Goal: Task Accomplishment & Management: Manage account settings

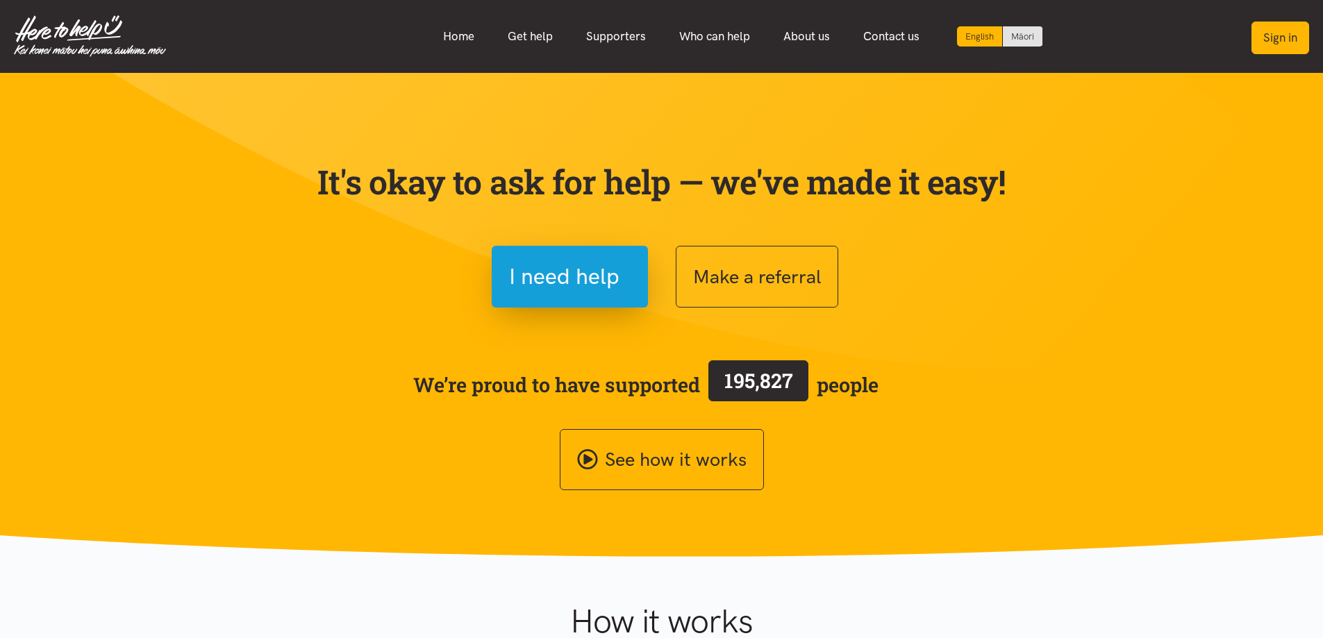
click at [1292, 33] on button "Sign in" at bounding box center [1280, 38] width 58 height 33
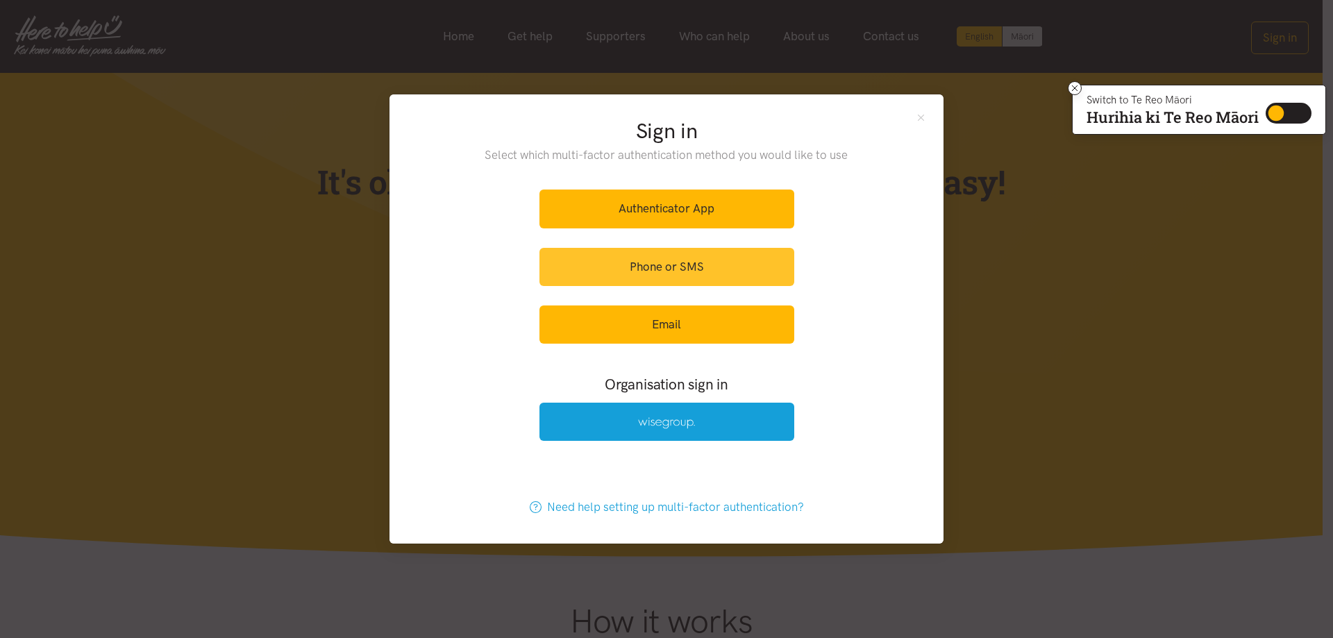
click at [685, 272] on link "Phone or SMS" at bounding box center [667, 267] width 255 height 38
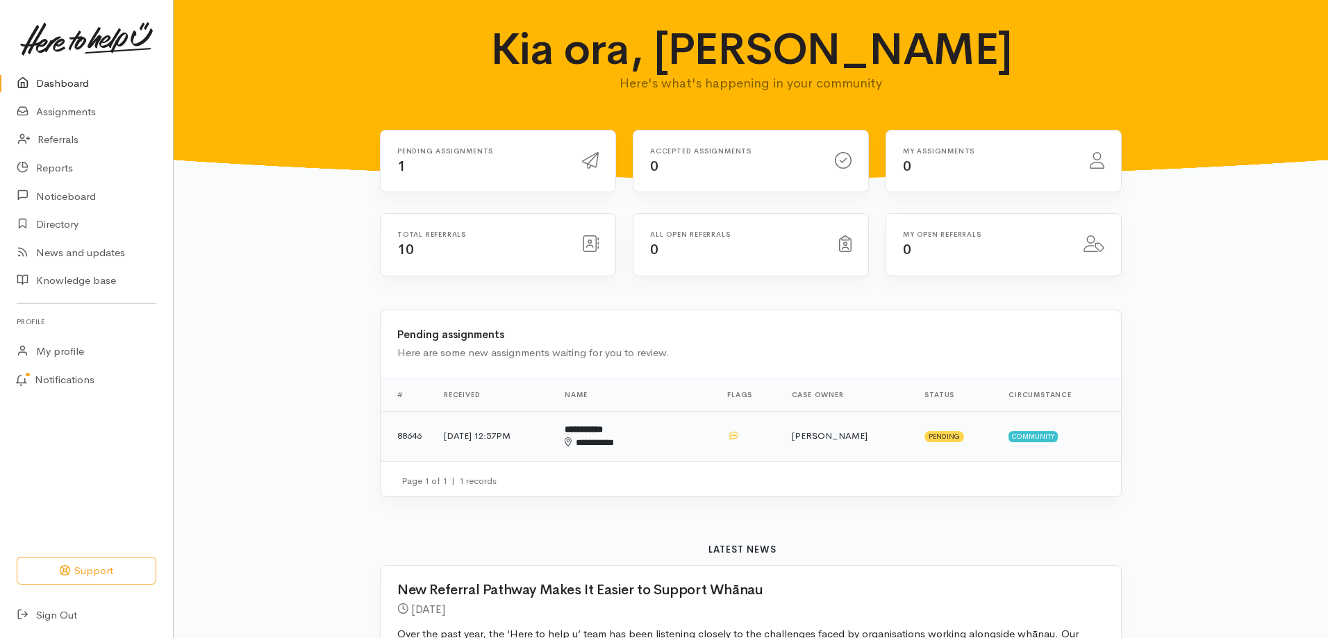
click at [603, 430] on b "**********" at bounding box center [584, 429] width 38 height 9
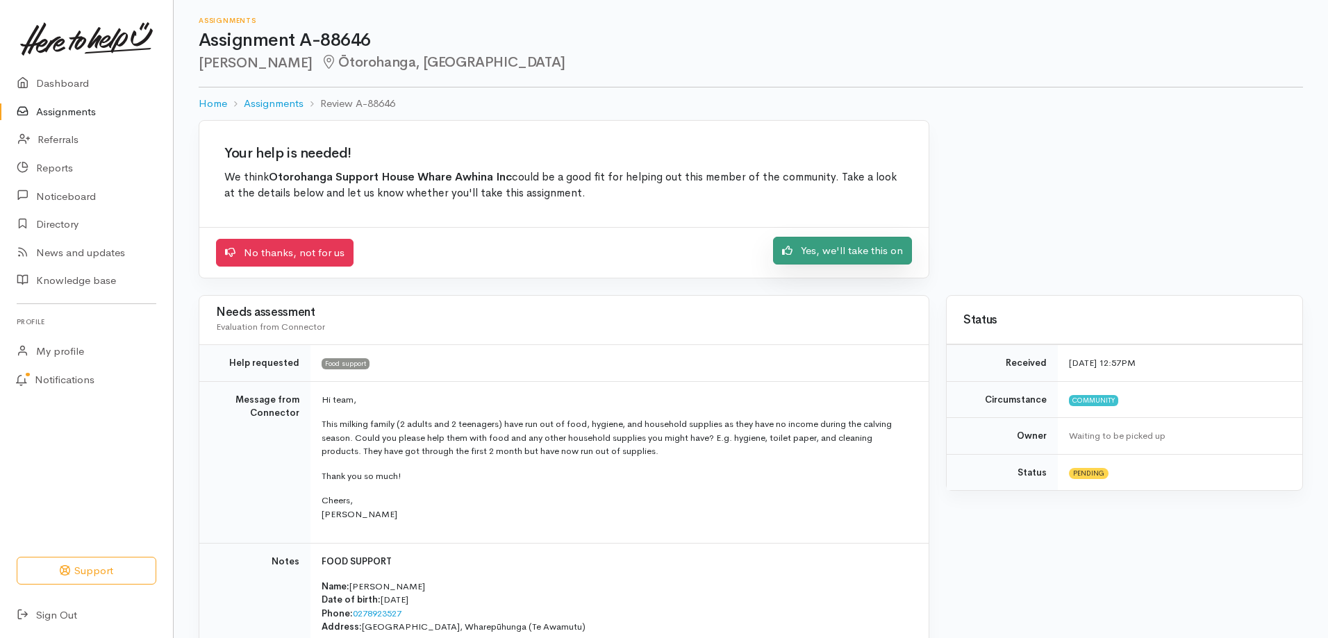
click at [851, 256] on link "Yes, we'll take this on" at bounding box center [842, 251] width 139 height 28
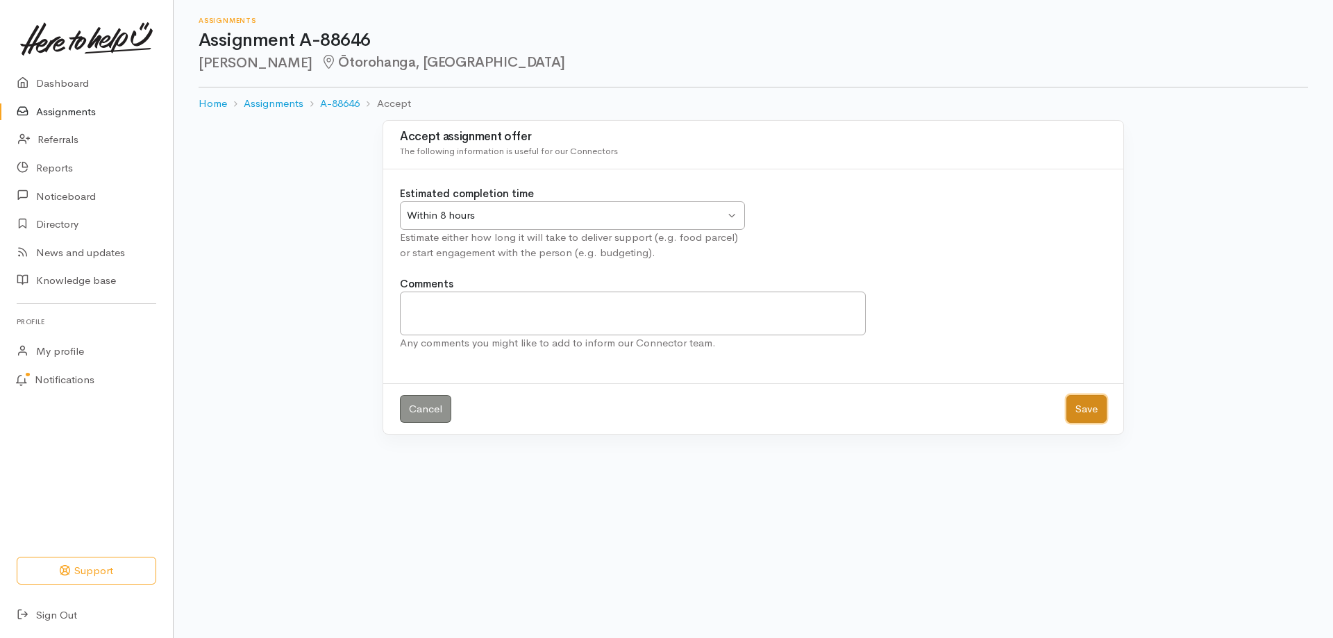
click at [1081, 404] on button "Save" at bounding box center [1087, 409] width 40 height 28
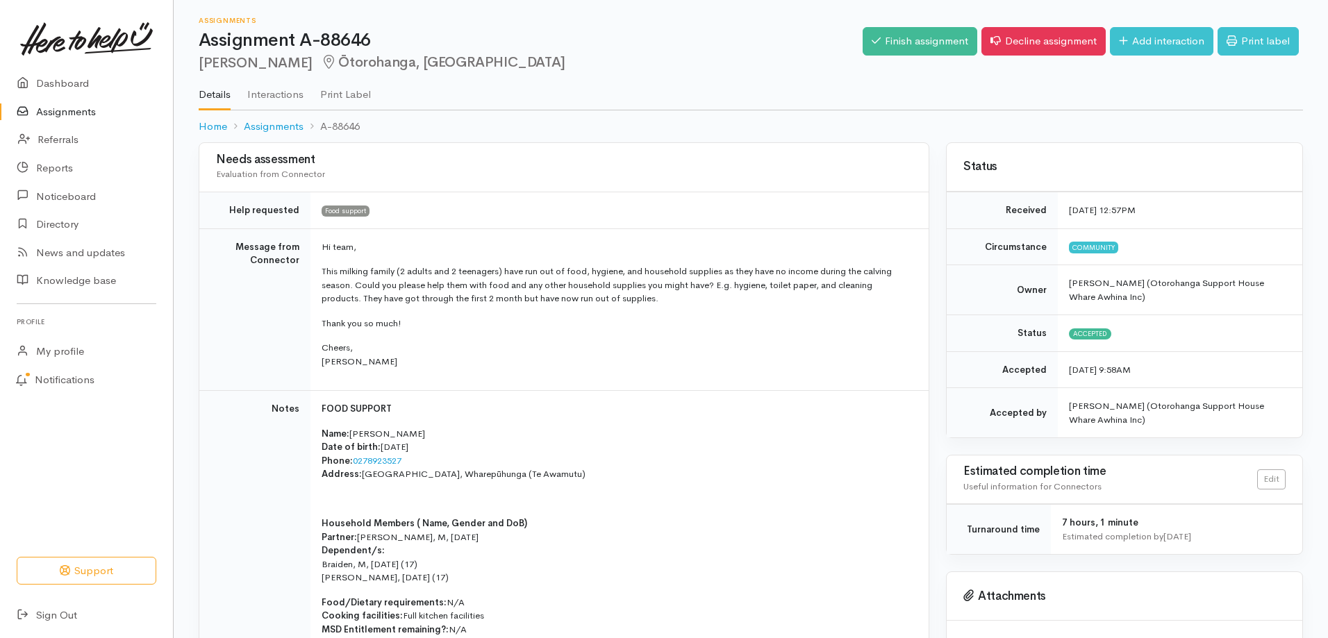
drag, startPoint x: 1128, startPoint y: 1, endPoint x: 745, endPoint y: 55, distance: 387.0
click at [745, 55] on h2 "[PERSON_NAME], [GEOGRAPHIC_DATA]" at bounding box center [531, 63] width 664 height 16
